Goal: Transaction & Acquisition: Purchase product/service

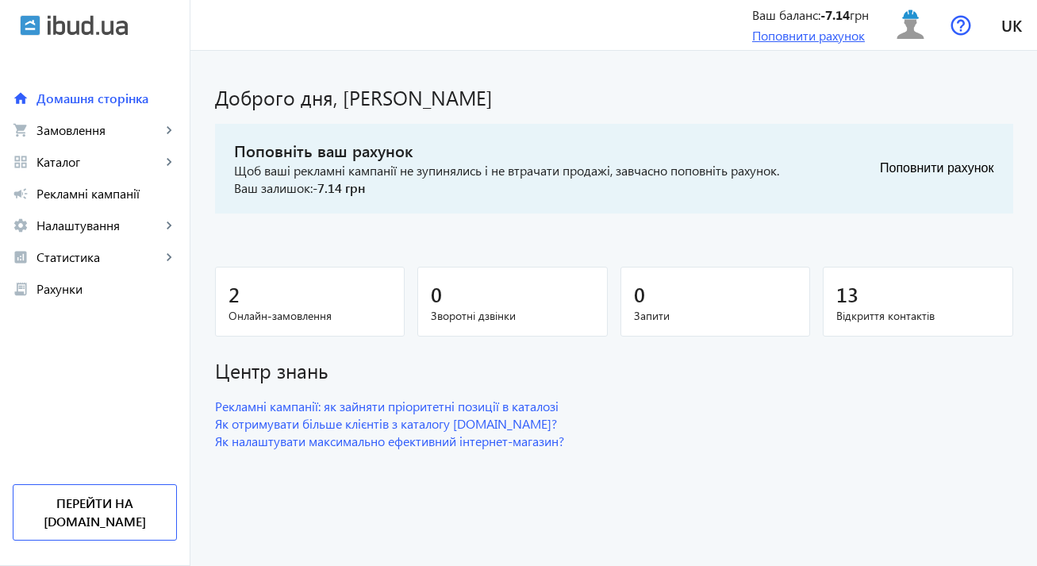
click at [766, 38] on link "Поповнити рахунок" at bounding box center [808, 35] width 113 height 17
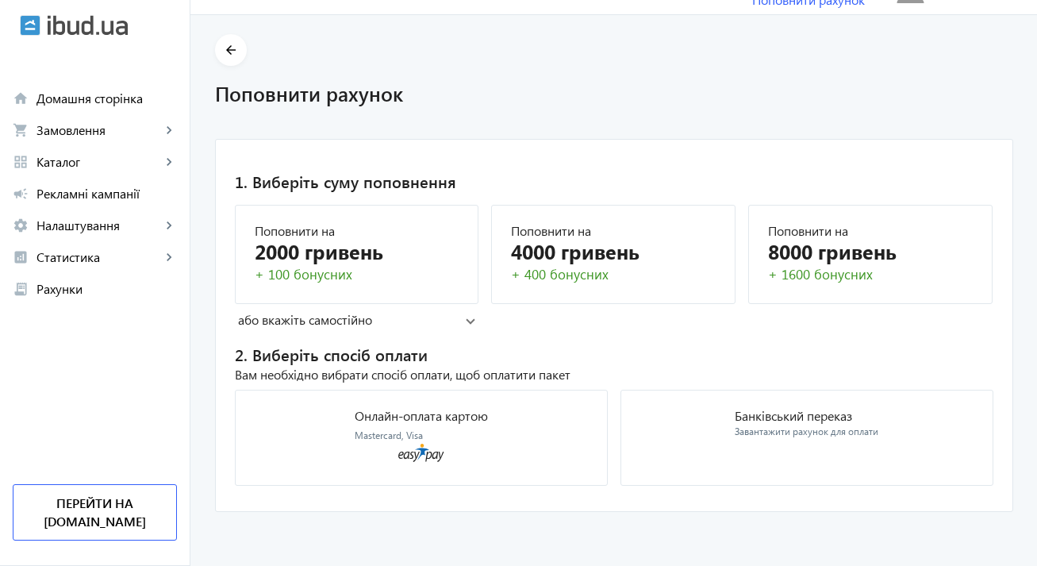
scroll to position [34, 0]
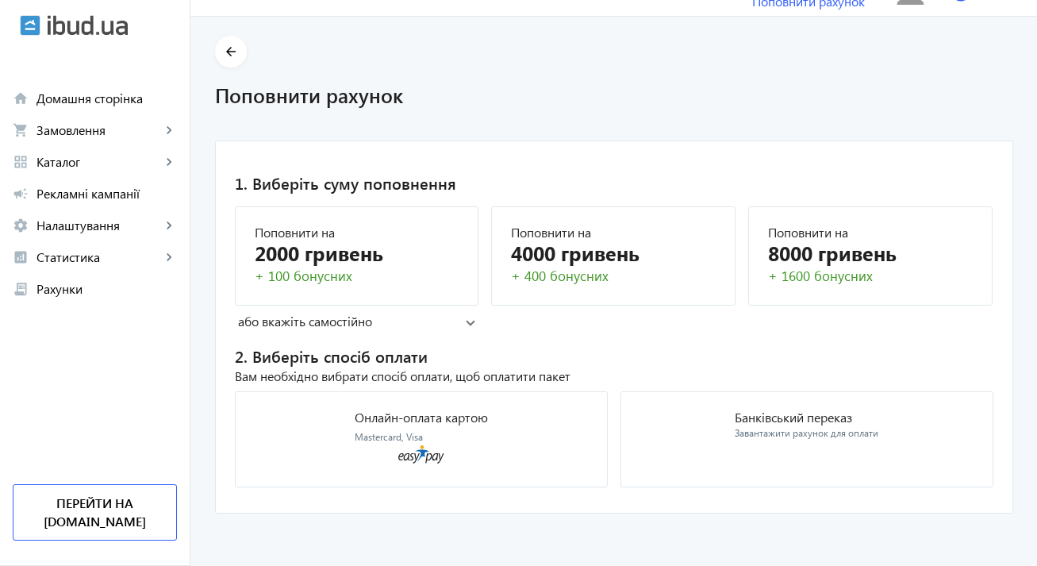
click at [370, 319] on mat-panel-title "або вкажіть самостійно" at bounding box center [352, 321] width 229 height 17
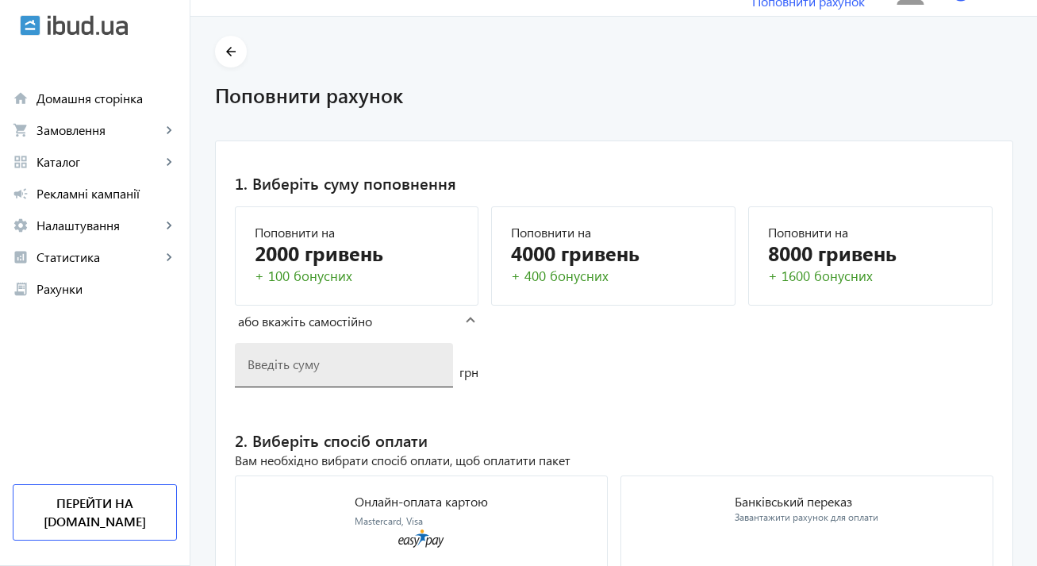
click at [307, 367] on input "number" at bounding box center [345, 363] width 194 height 17
type input "1"
click at [364, 264] on div "2000 гривень" at bounding box center [357, 253] width 205 height 28
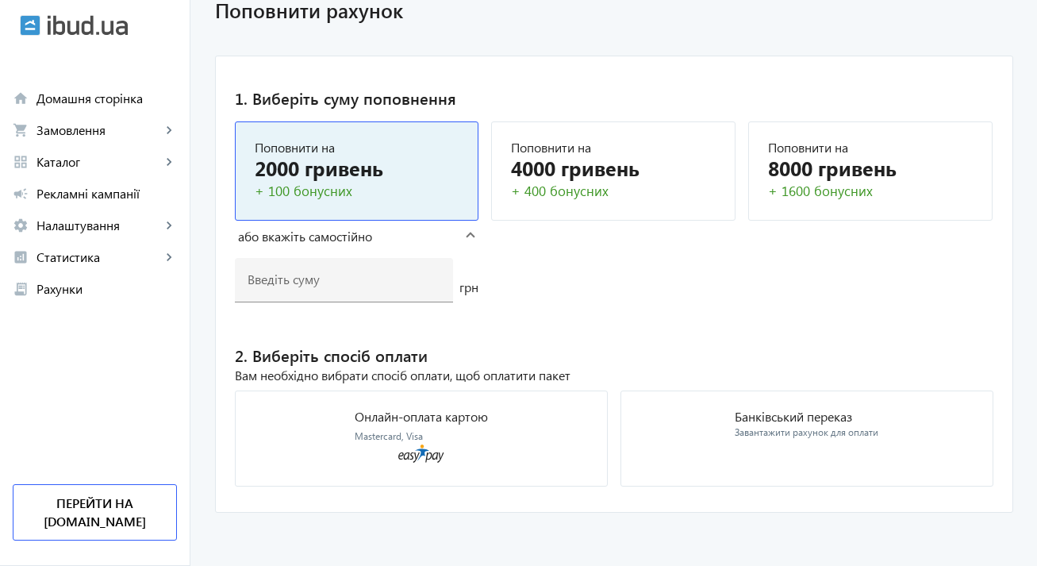
scroll to position [118, 0]
click at [443, 436] on div "Онлайн-оплата картою Mastercard, Visa" at bounding box center [421, 427] width 133 height 33
